Goal: Task Accomplishment & Management: Manage account settings

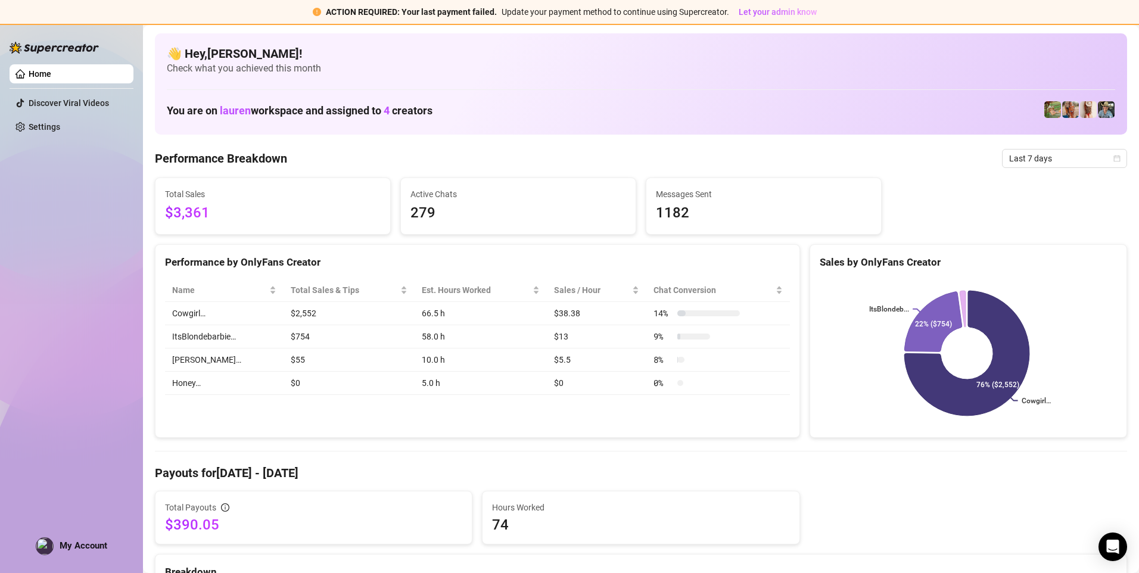
drag, startPoint x: 52, startPoint y: 542, endPoint x: 57, endPoint y: 533, distance: 10.7
click at [52, 541] on div "My Account" at bounding box center [72, 547] width 72 height 18
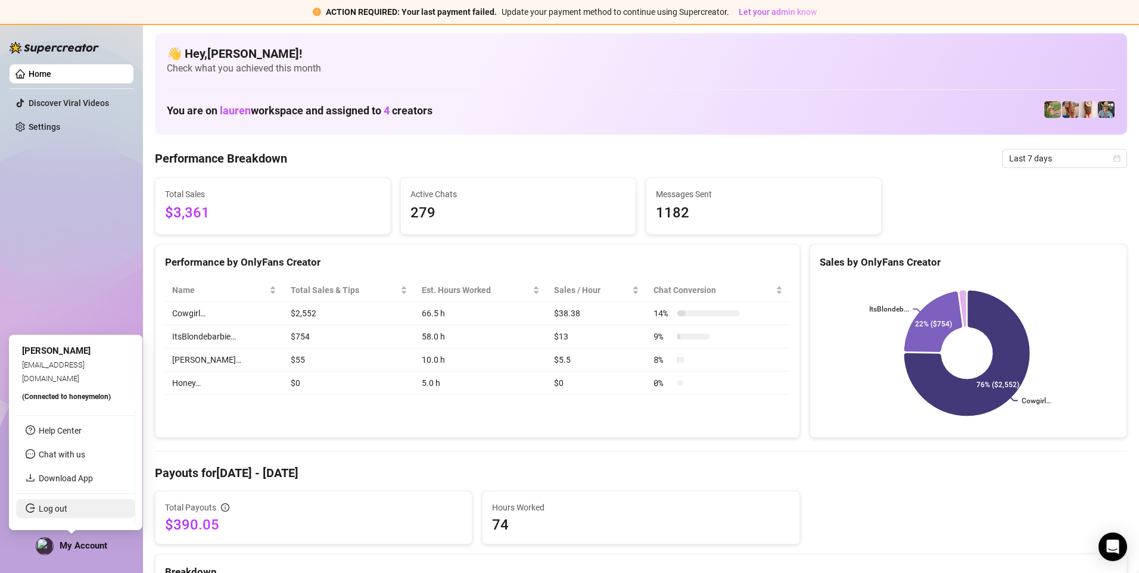
click at [64, 514] on link "Log out" at bounding box center [53, 509] width 29 height 10
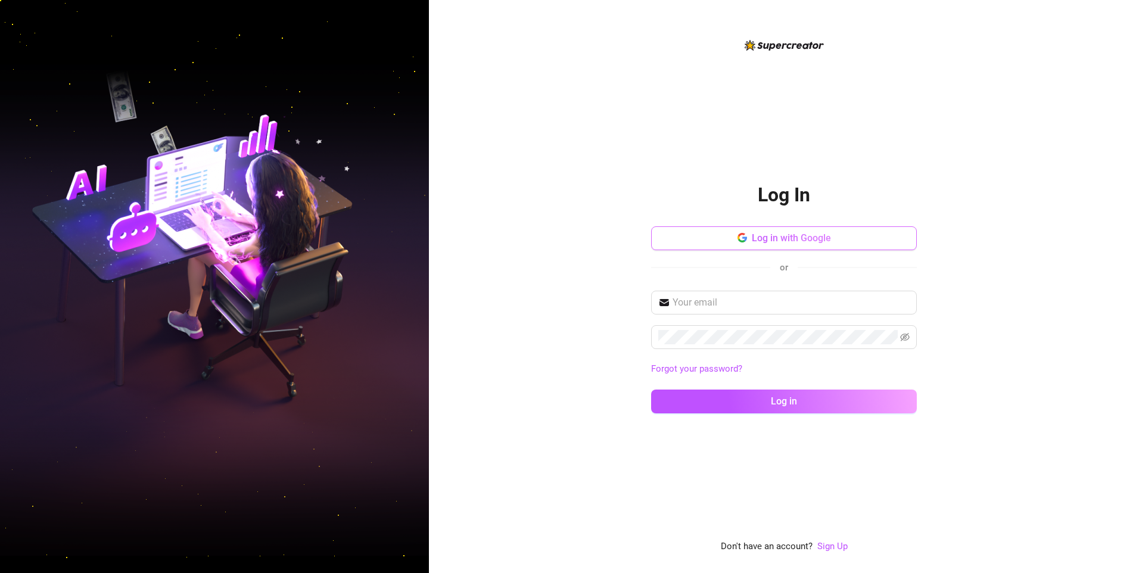
click at [733, 240] on button "Log in with Google" at bounding box center [784, 238] width 266 height 24
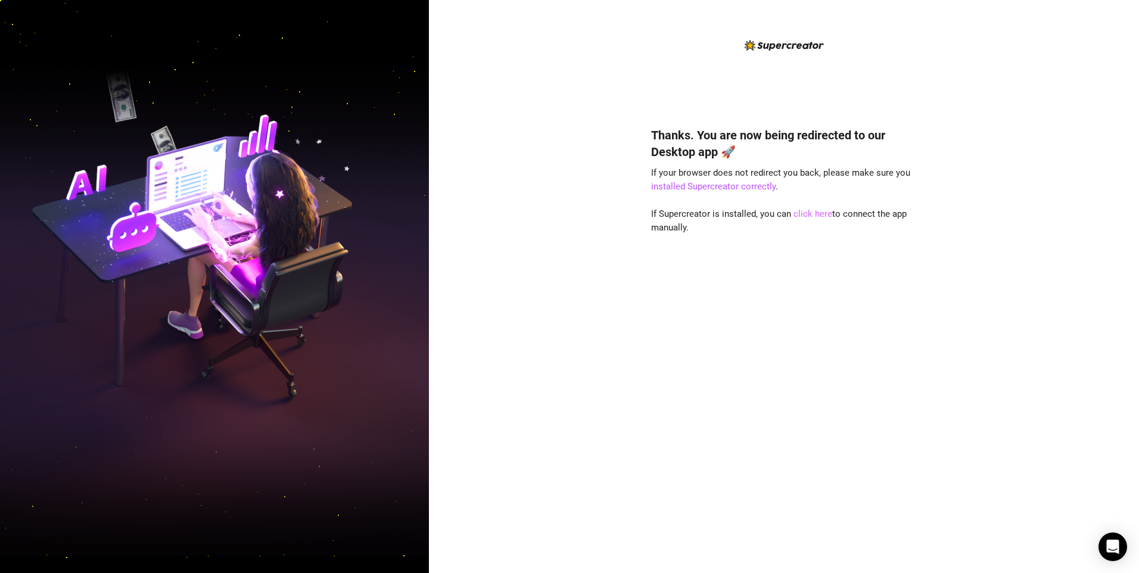
click at [815, 212] on link "click here" at bounding box center [813, 214] width 39 height 11
click at [809, 215] on link "click here" at bounding box center [813, 214] width 39 height 11
click at [803, 211] on link "click here" at bounding box center [813, 214] width 39 height 11
